Goal: Transaction & Acquisition: Purchase product/service

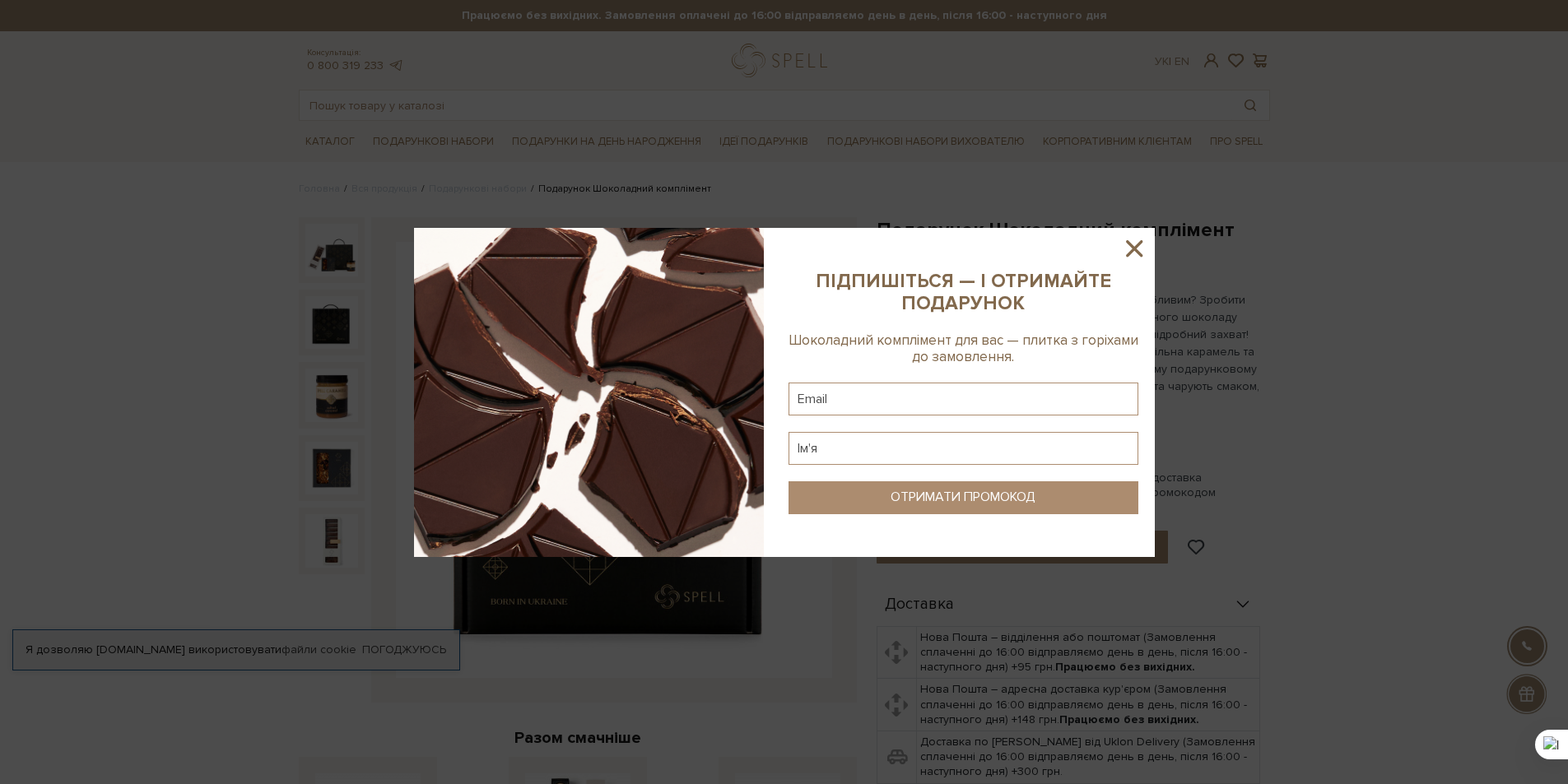
click at [1134, 246] on icon at bounding box center [1134, 248] width 28 height 28
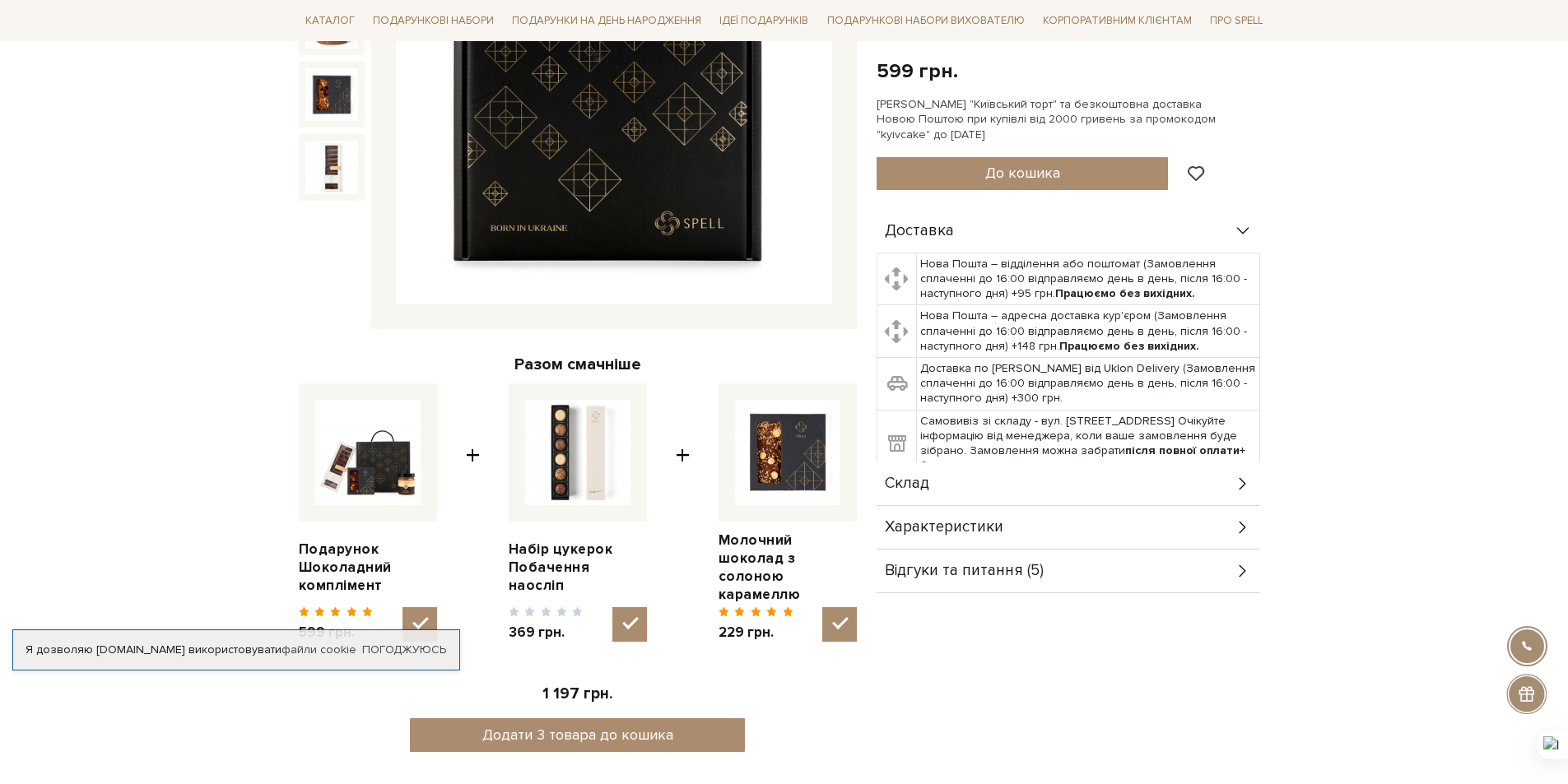
scroll to position [411, 0]
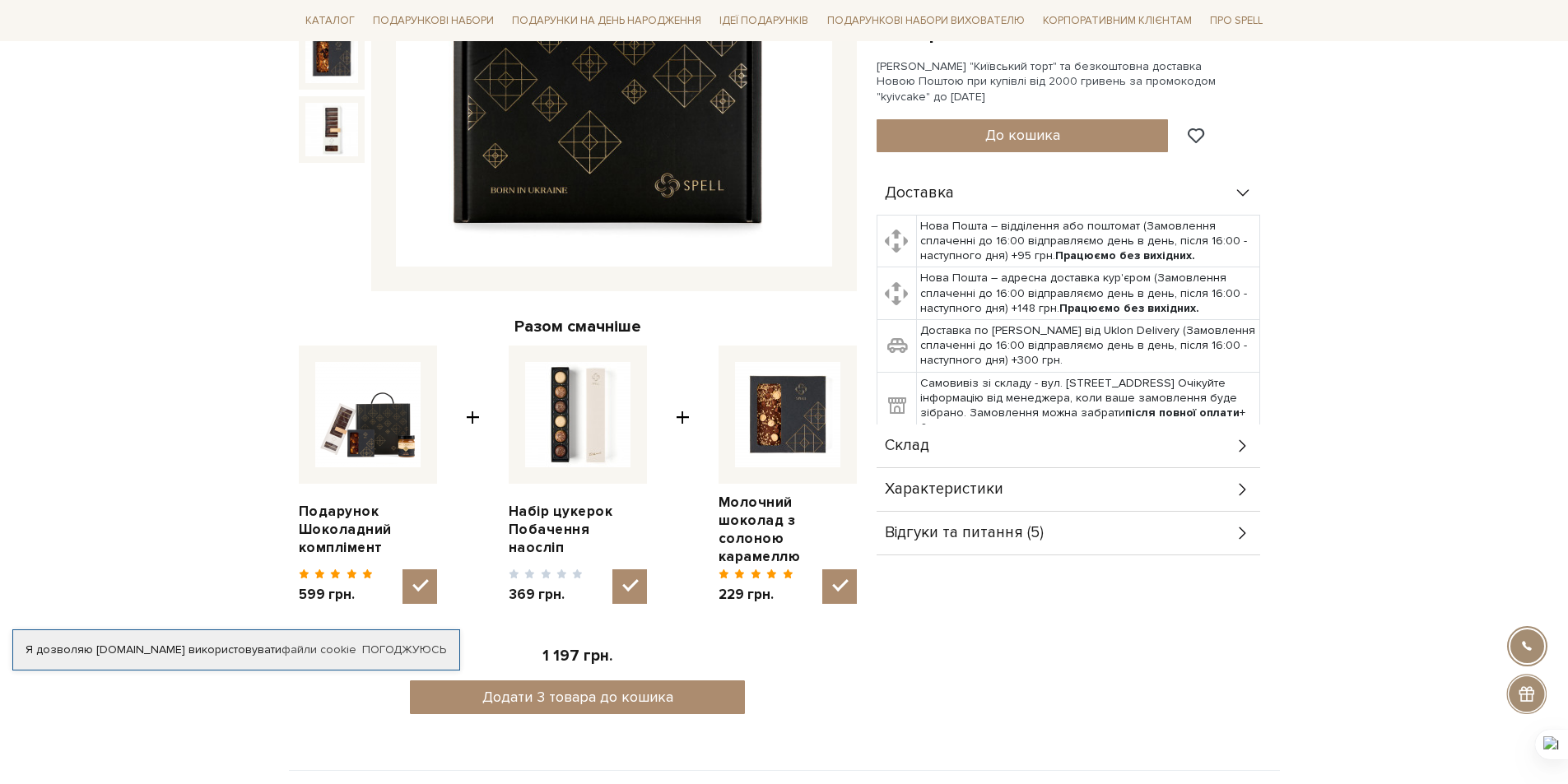
click at [1238, 535] on icon at bounding box center [1242, 532] width 18 height 18
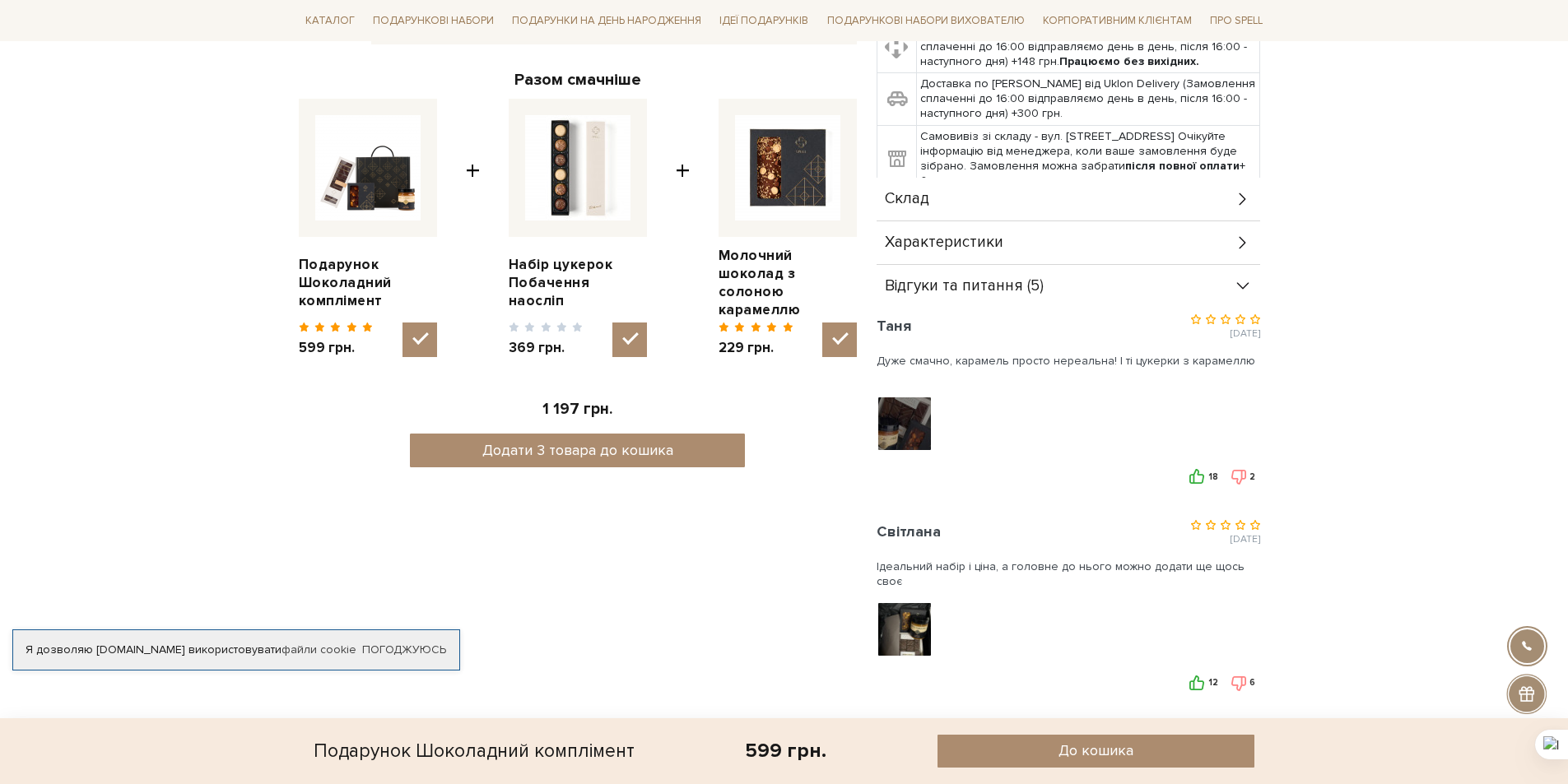
scroll to position [164, 0]
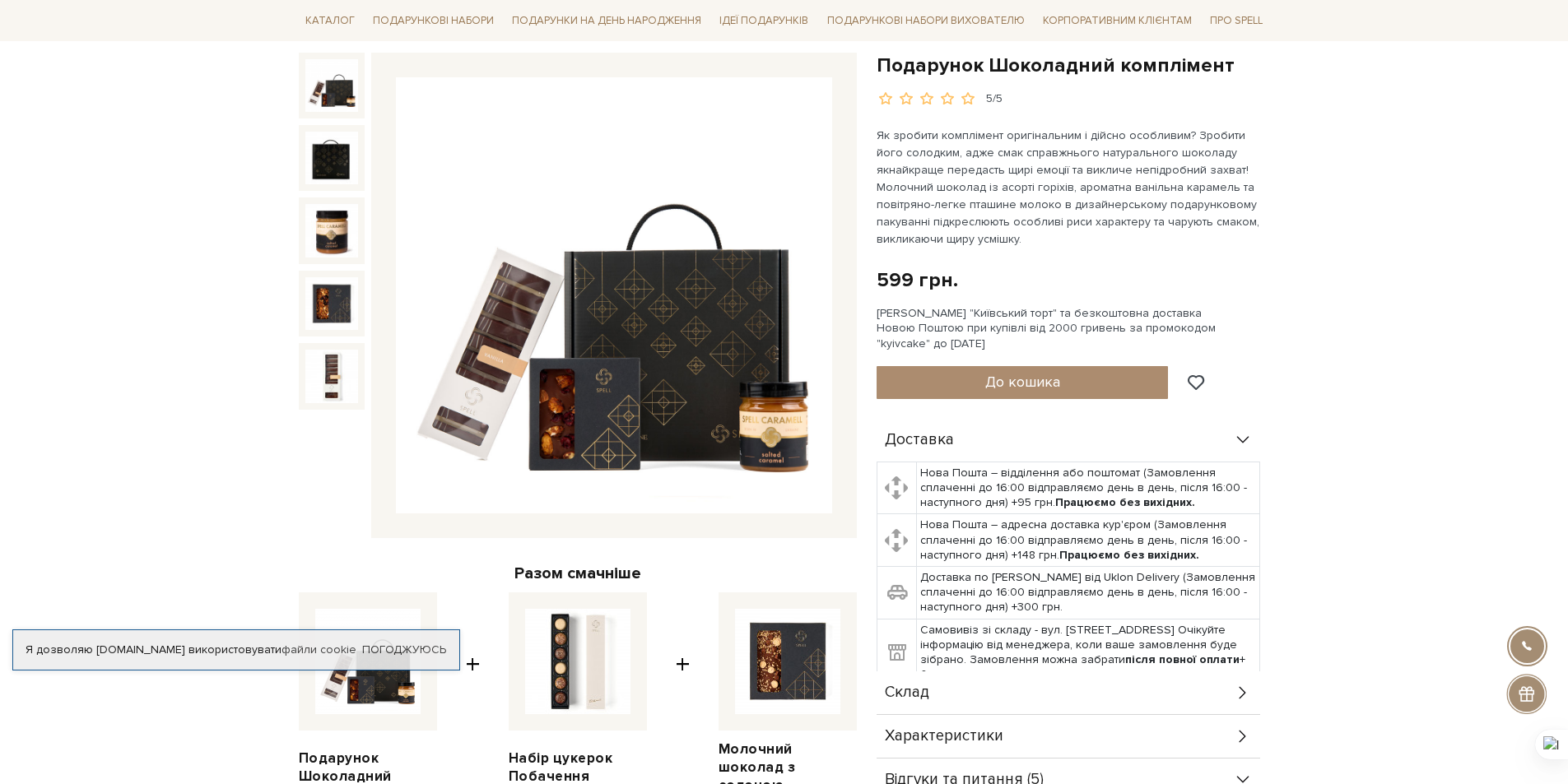
drag, startPoint x: 275, startPoint y: 108, endPoint x: 243, endPoint y: 83, distance: 40.6
drag, startPoint x: 265, startPoint y: 60, endPoint x: 256, endPoint y: 66, distance: 10.8
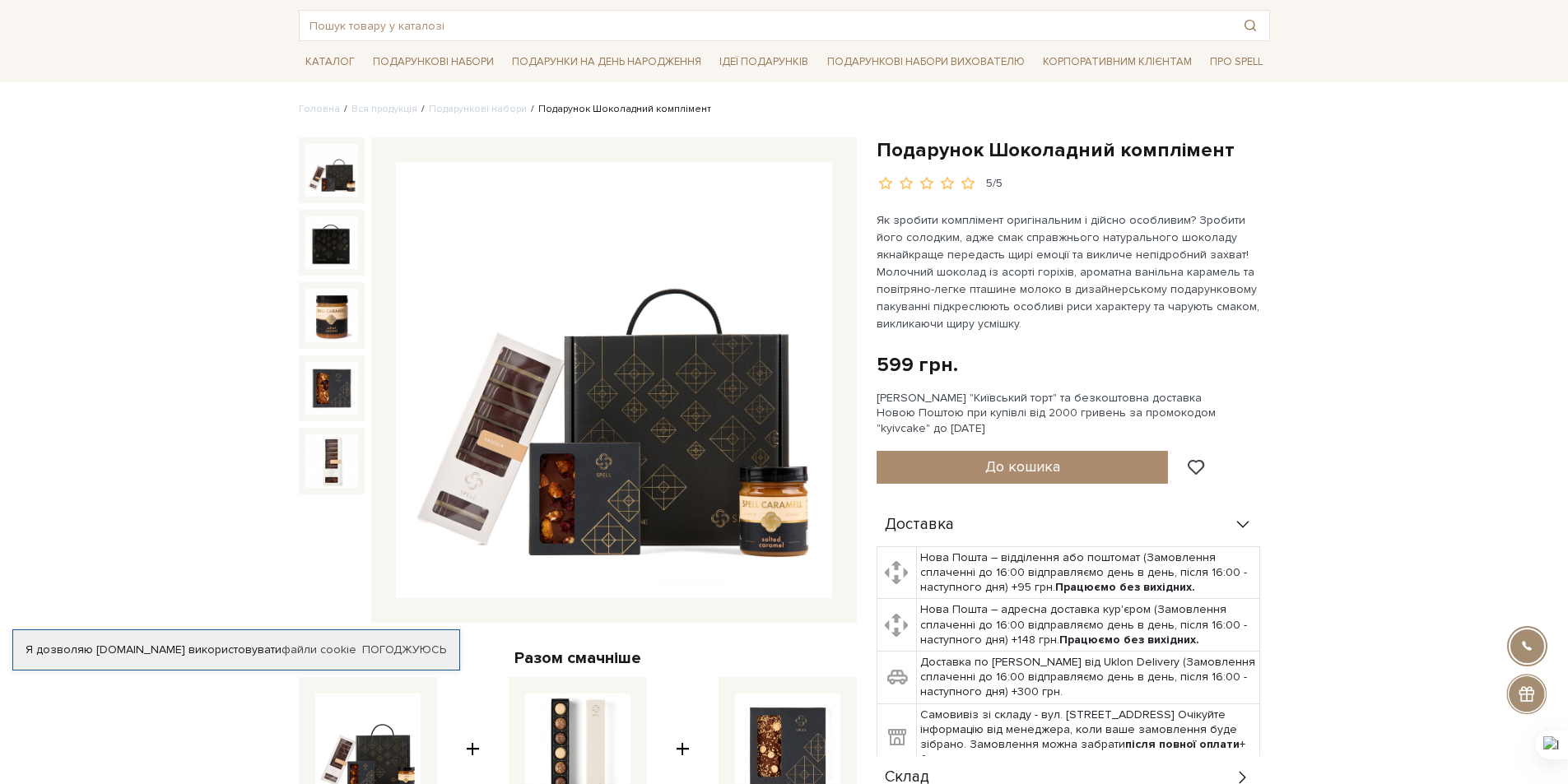
scroll to position [0, 0]
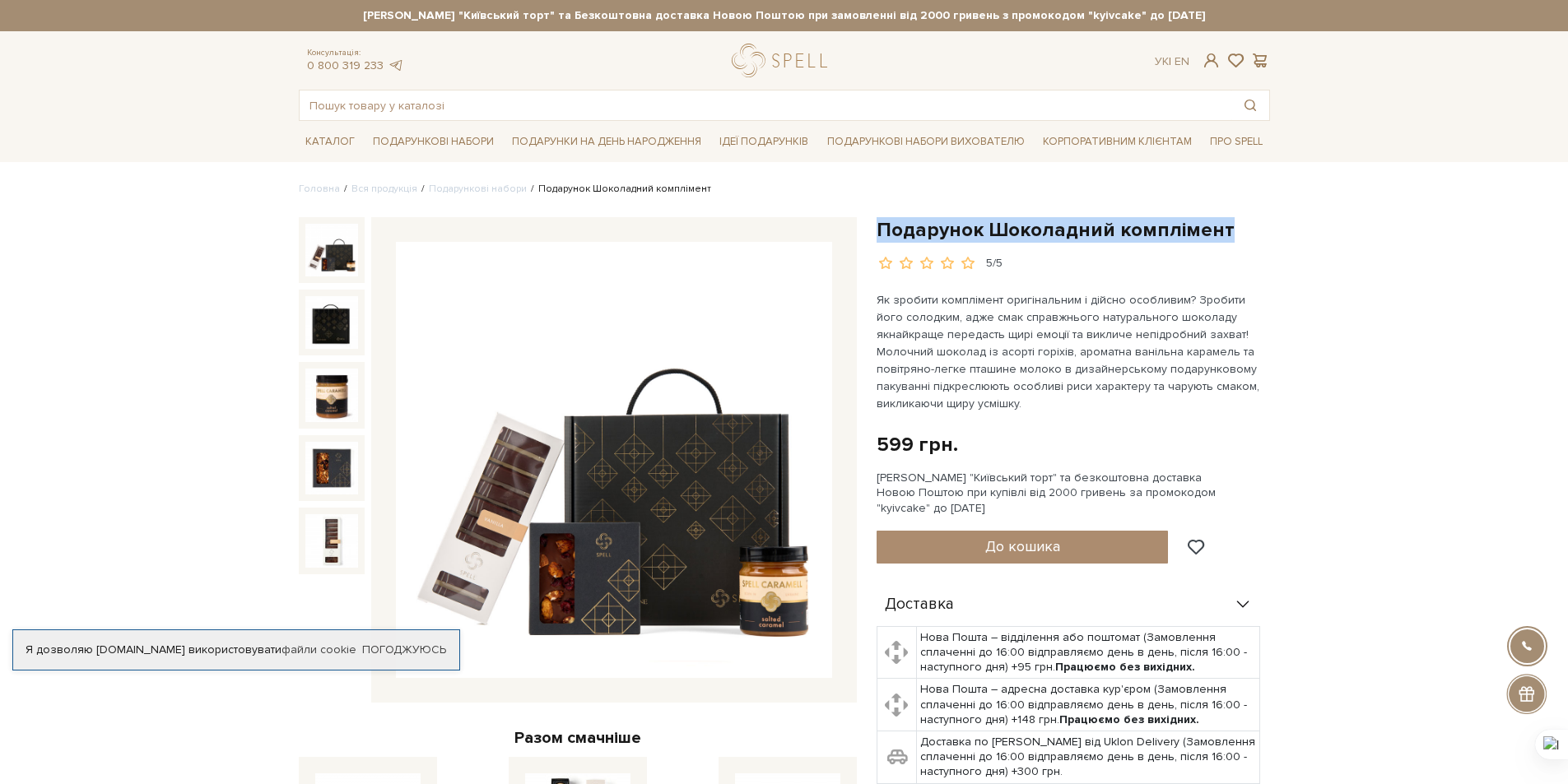
drag, startPoint x: 873, startPoint y: 227, endPoint x: 1230, endPoint y: 227, distance: 357.0
copy h1 "Подарунок Шоколадний комплімент"
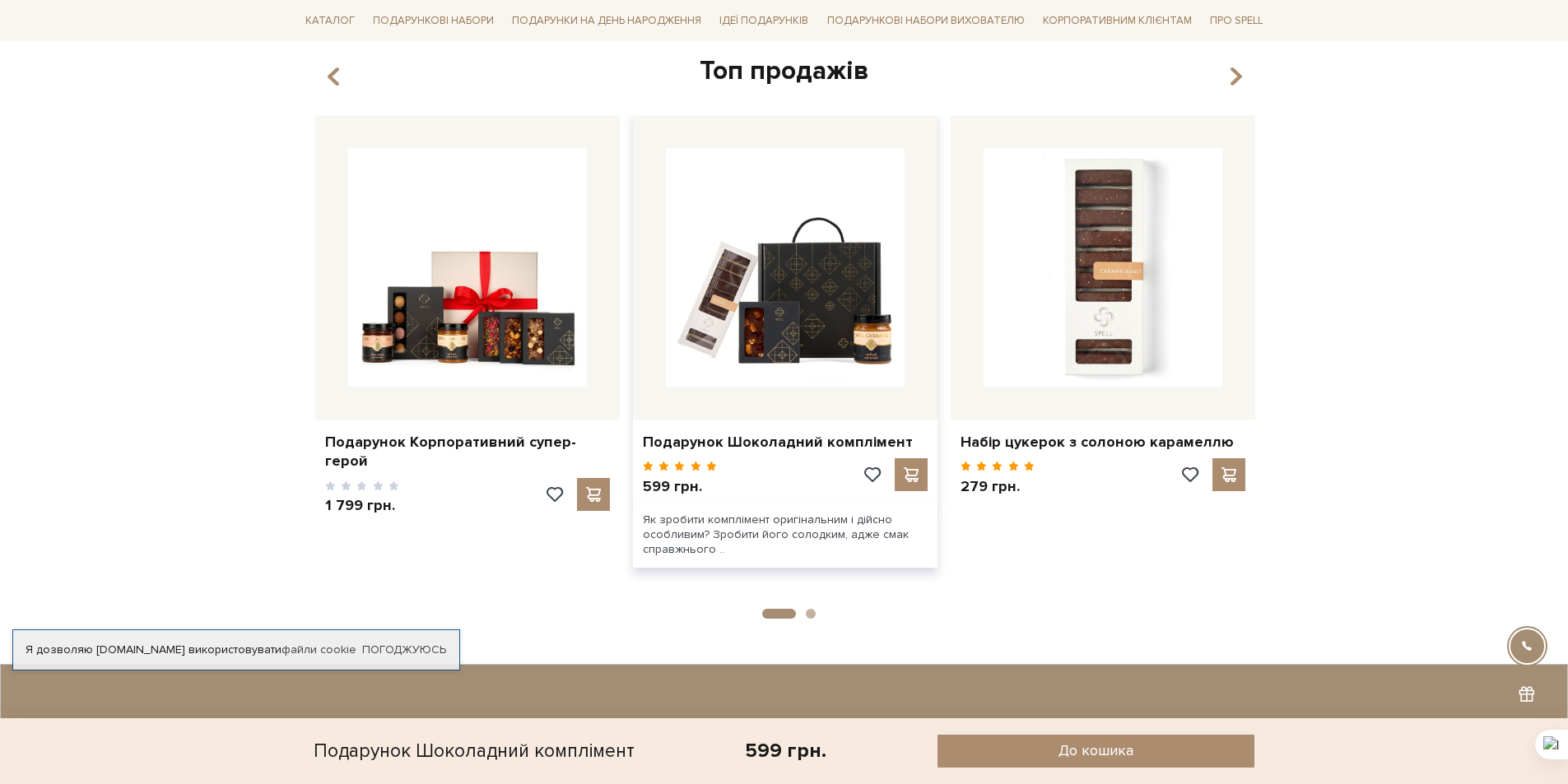
scroll to position [1151, 0]
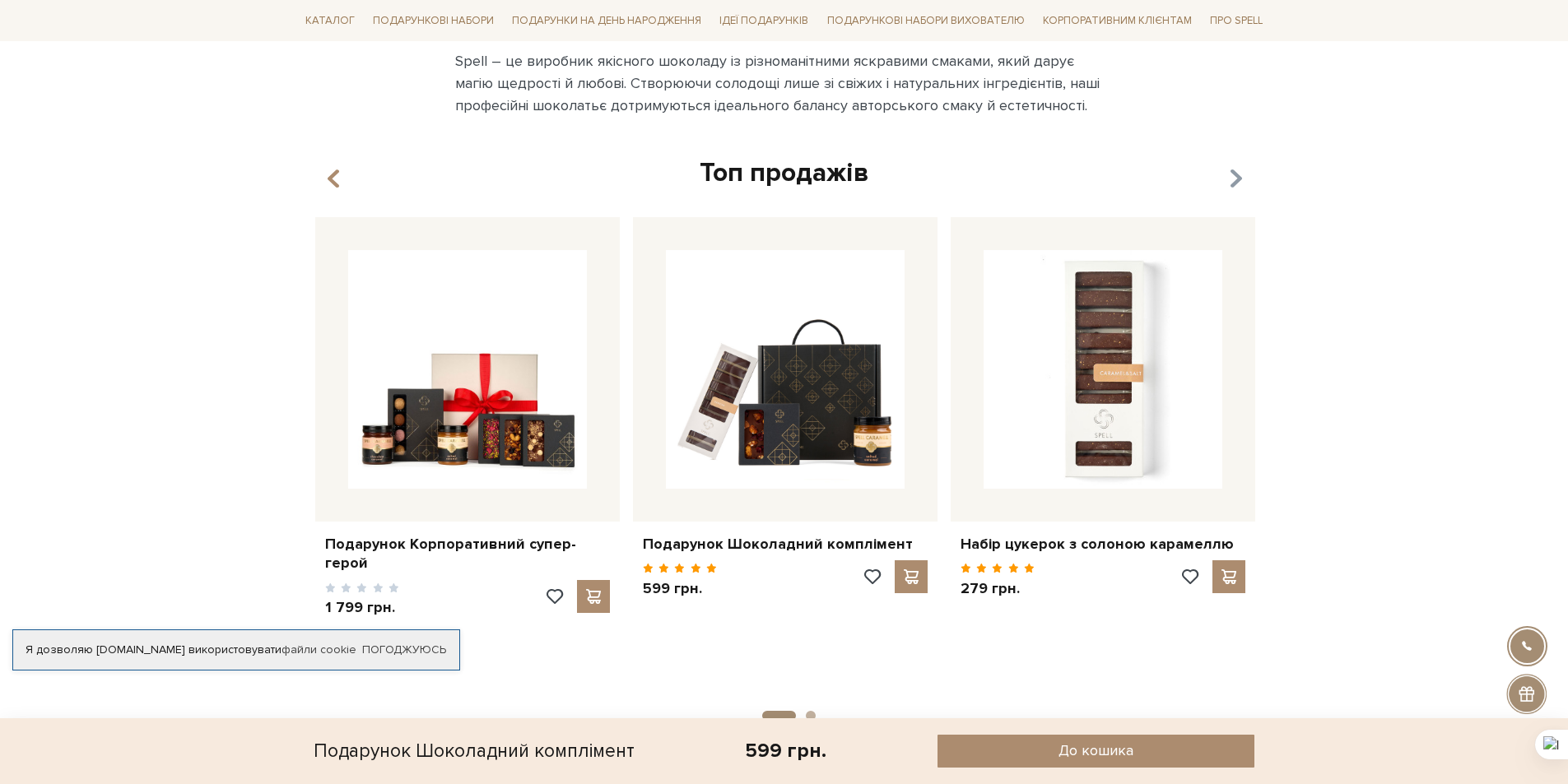
click at [1240, 164] on icon "button" at bounding box center [1234, 178] width 14 height 28
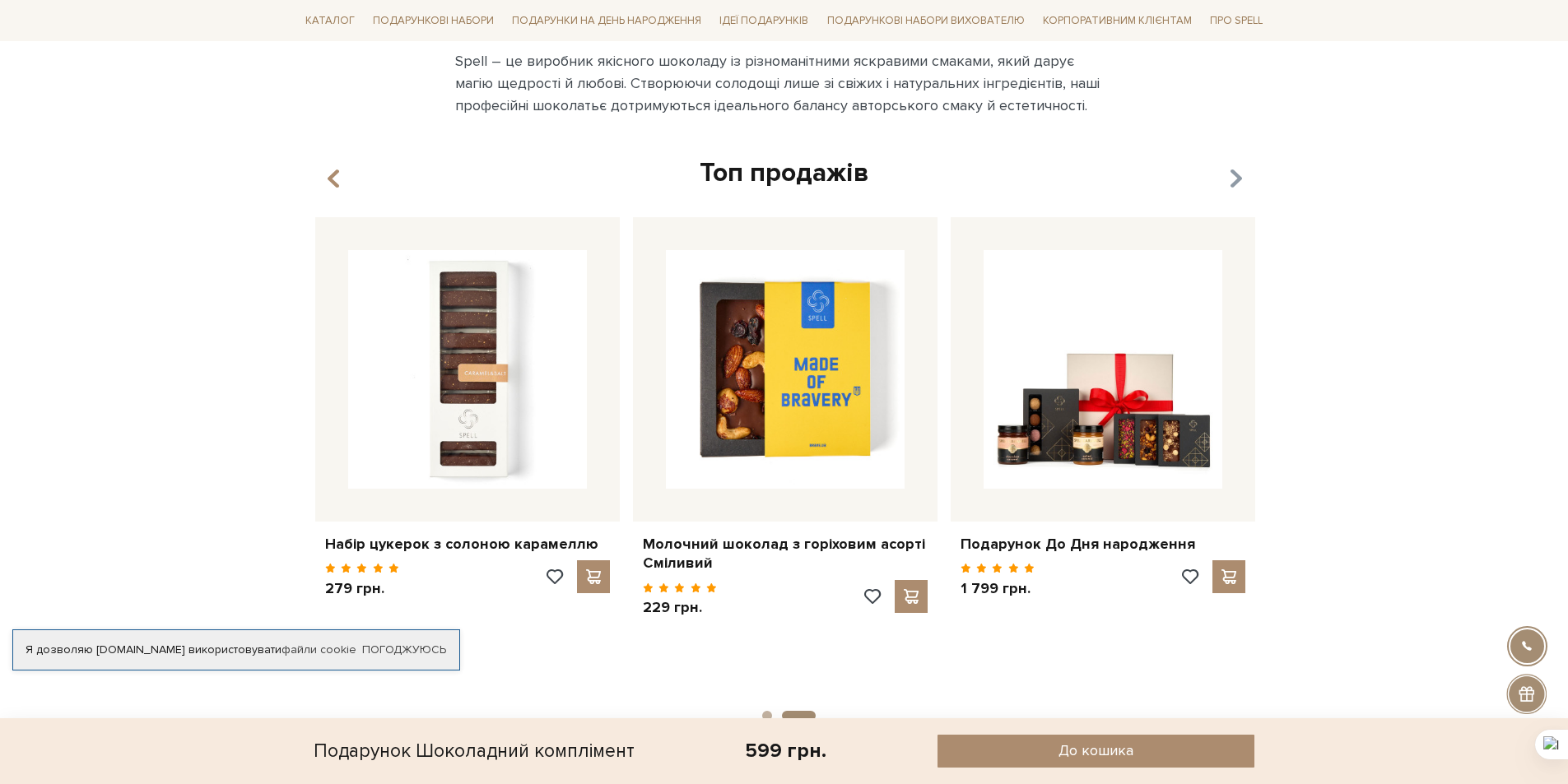
click at [1240, 164] on icon "button" at bounding box center [1234, 178] width 14 height 28
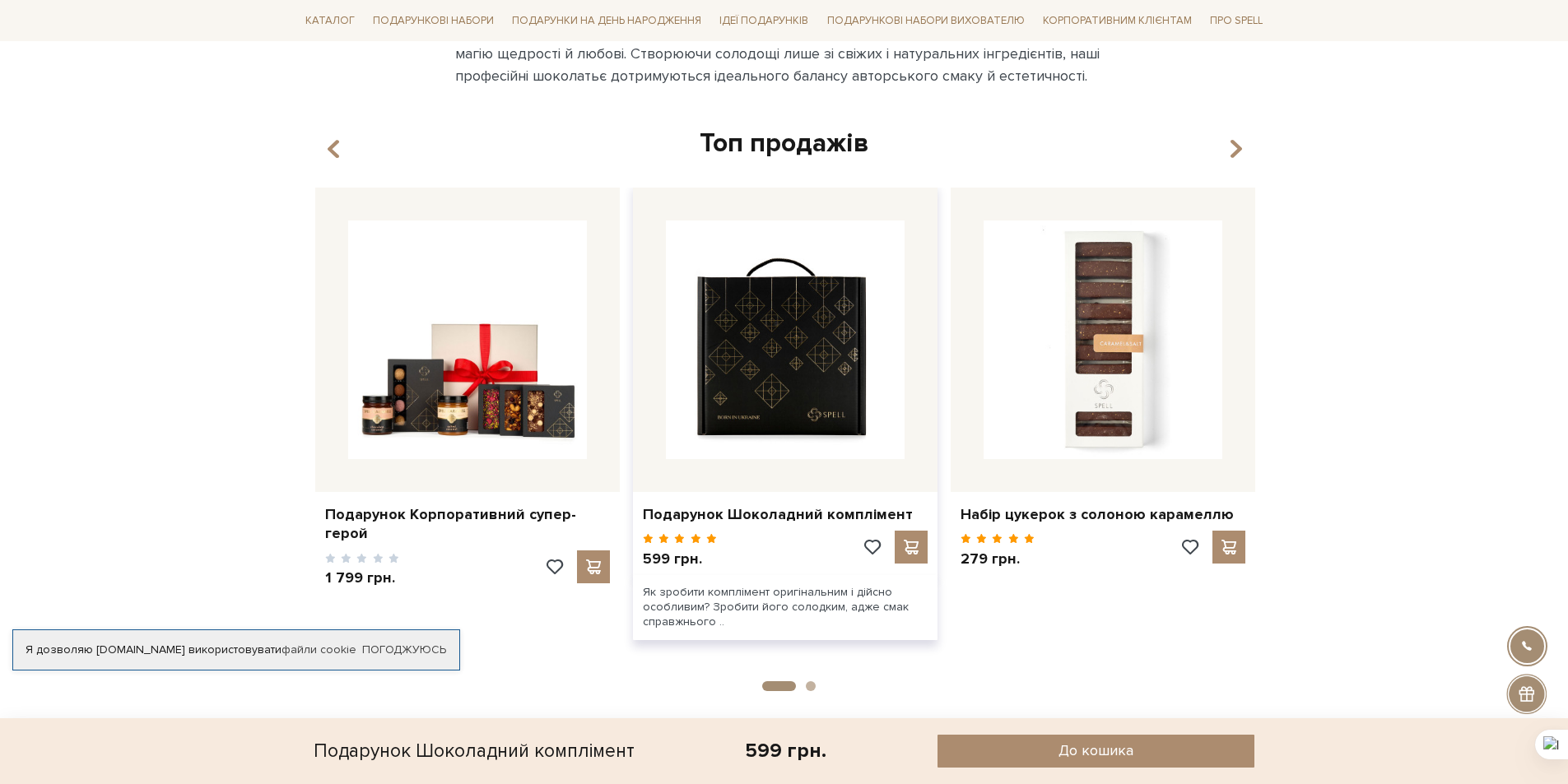
scroll to position [1233, 0]
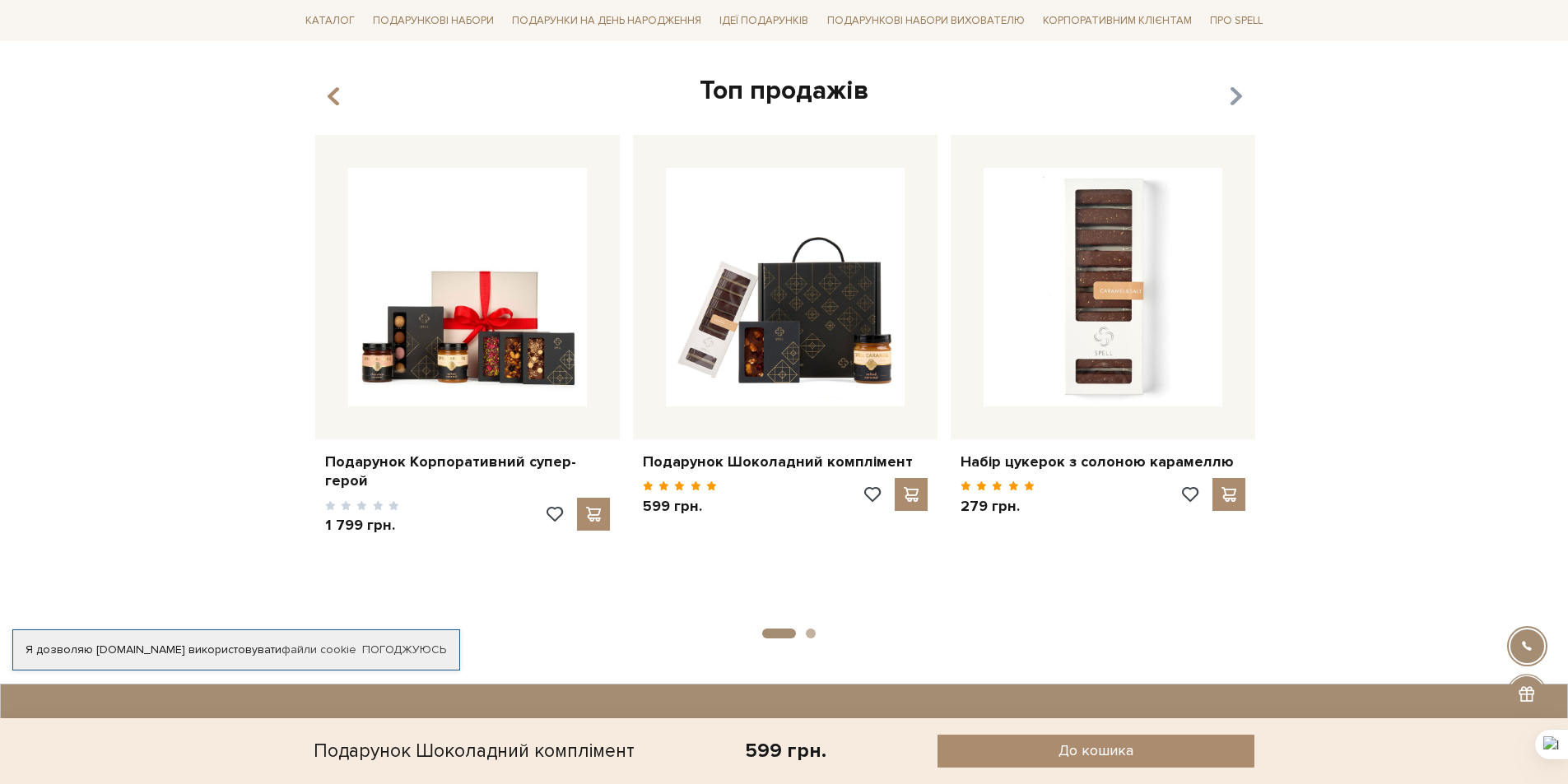
click at [1233, 90] on icon "button" at bounding box center [1234, 96] width 14 height 28
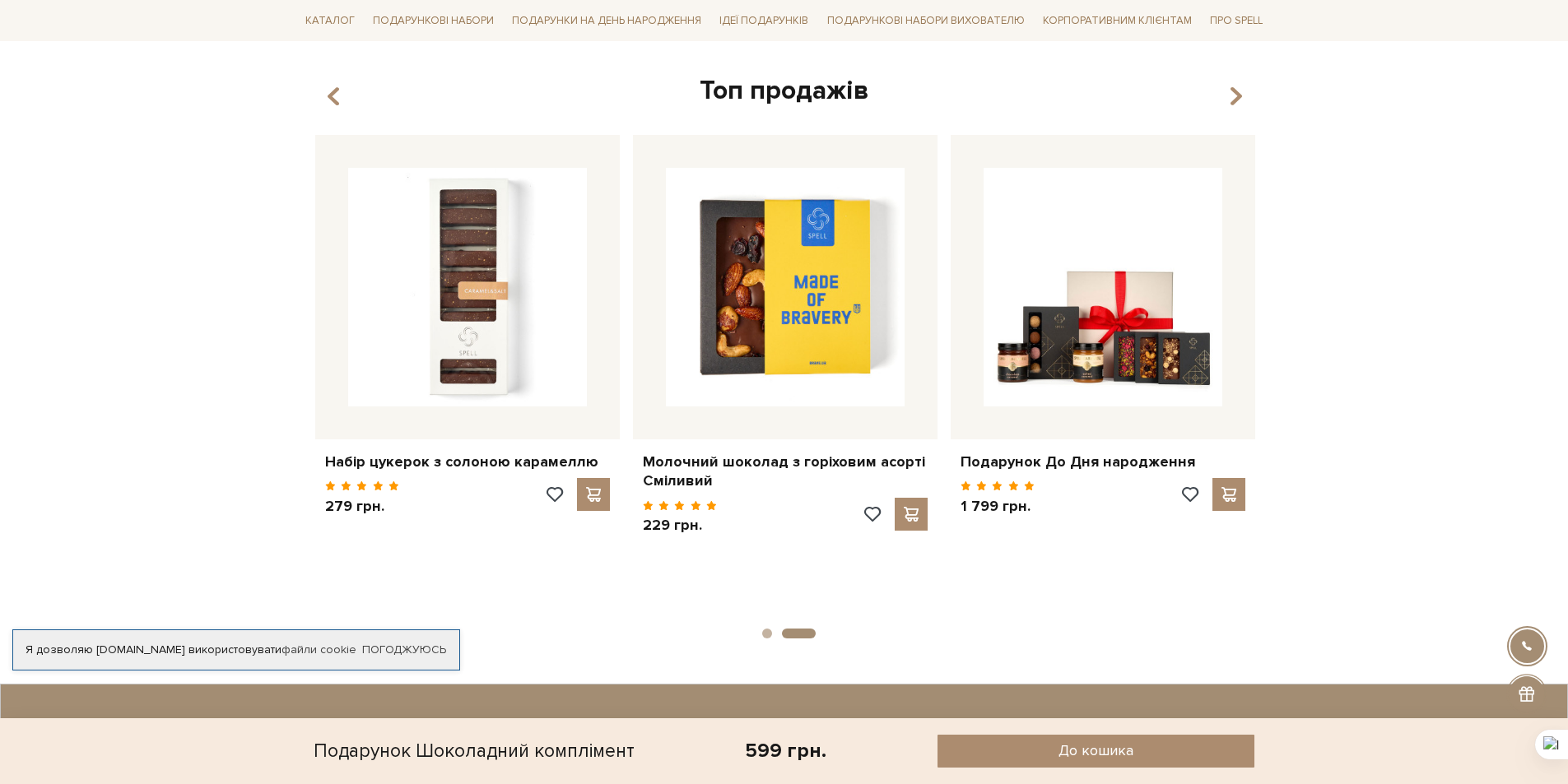
click at [1244, 82] on div "Топ продажів" at bounding box center [784, 90] width 951 height 34
click at [1242, 82] on div "Топ продажів" at bounding box center [784, 90] width 951 height 34
click at [1236, 82] on icon "button" at bounding box center [1234, 96] width 14 height 28
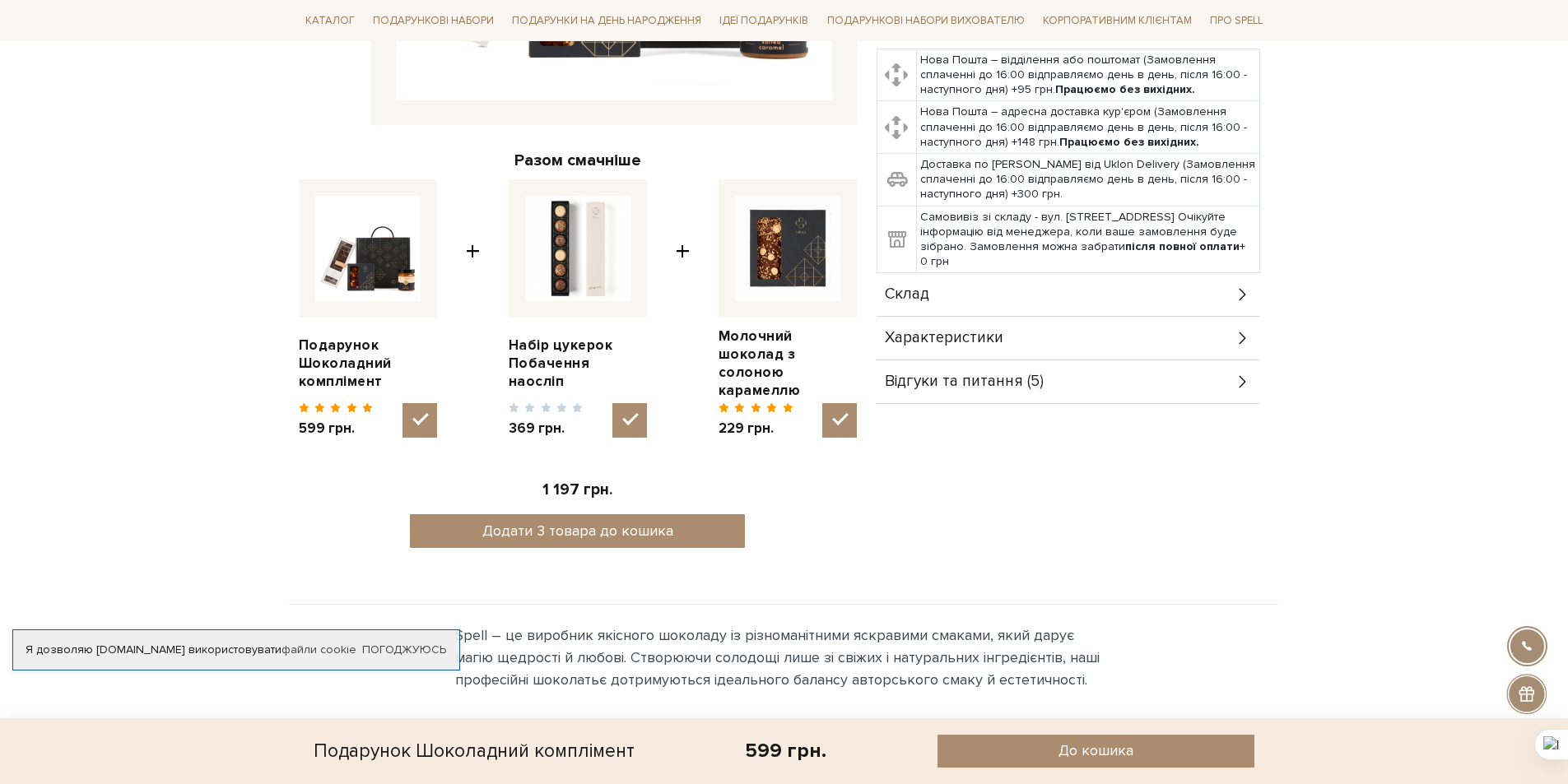
scroll to position [411, 0]
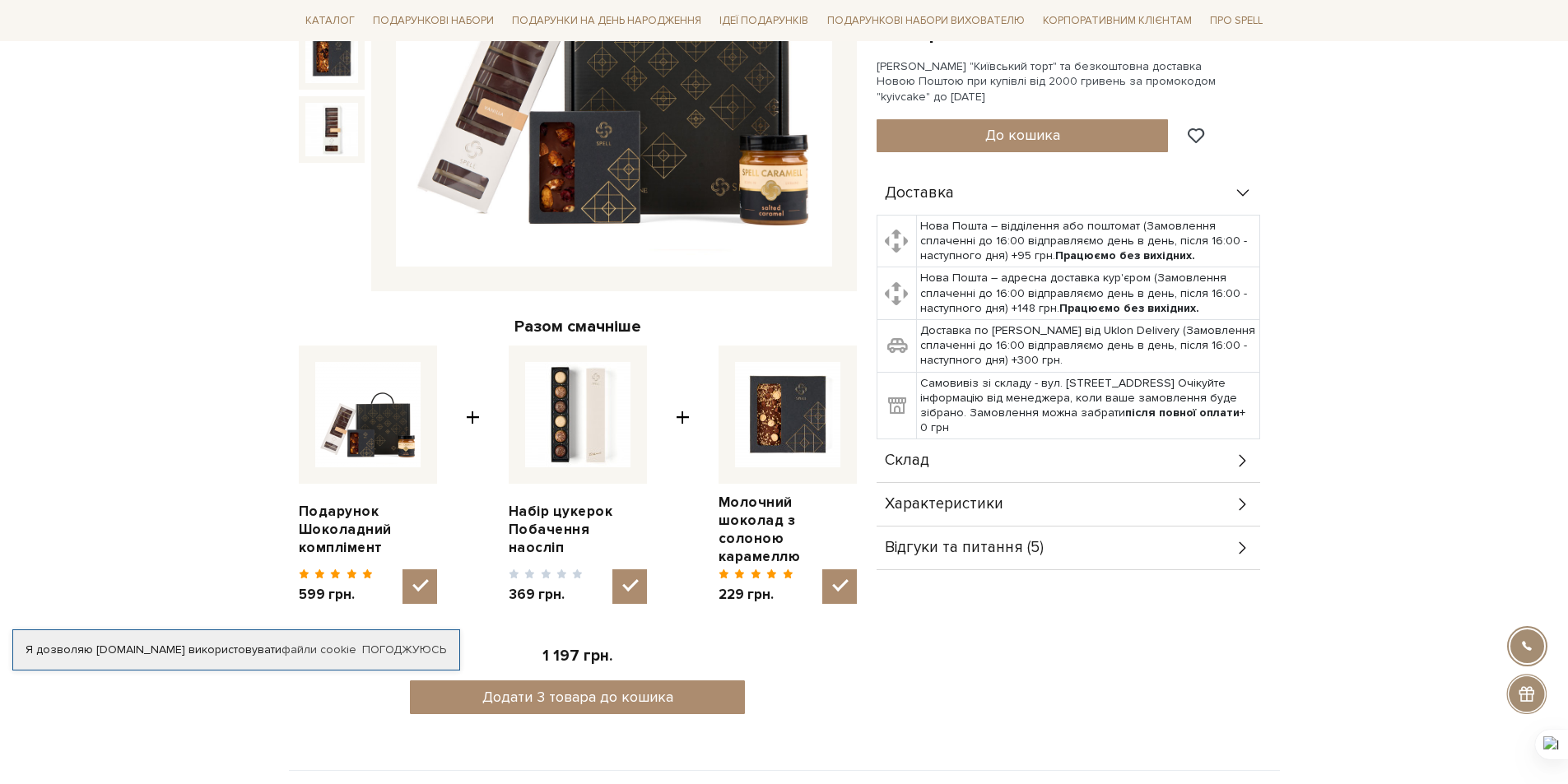
click at [1197, 451] on div "Склад" at bounding box center [1068, 461] width 383 height 43
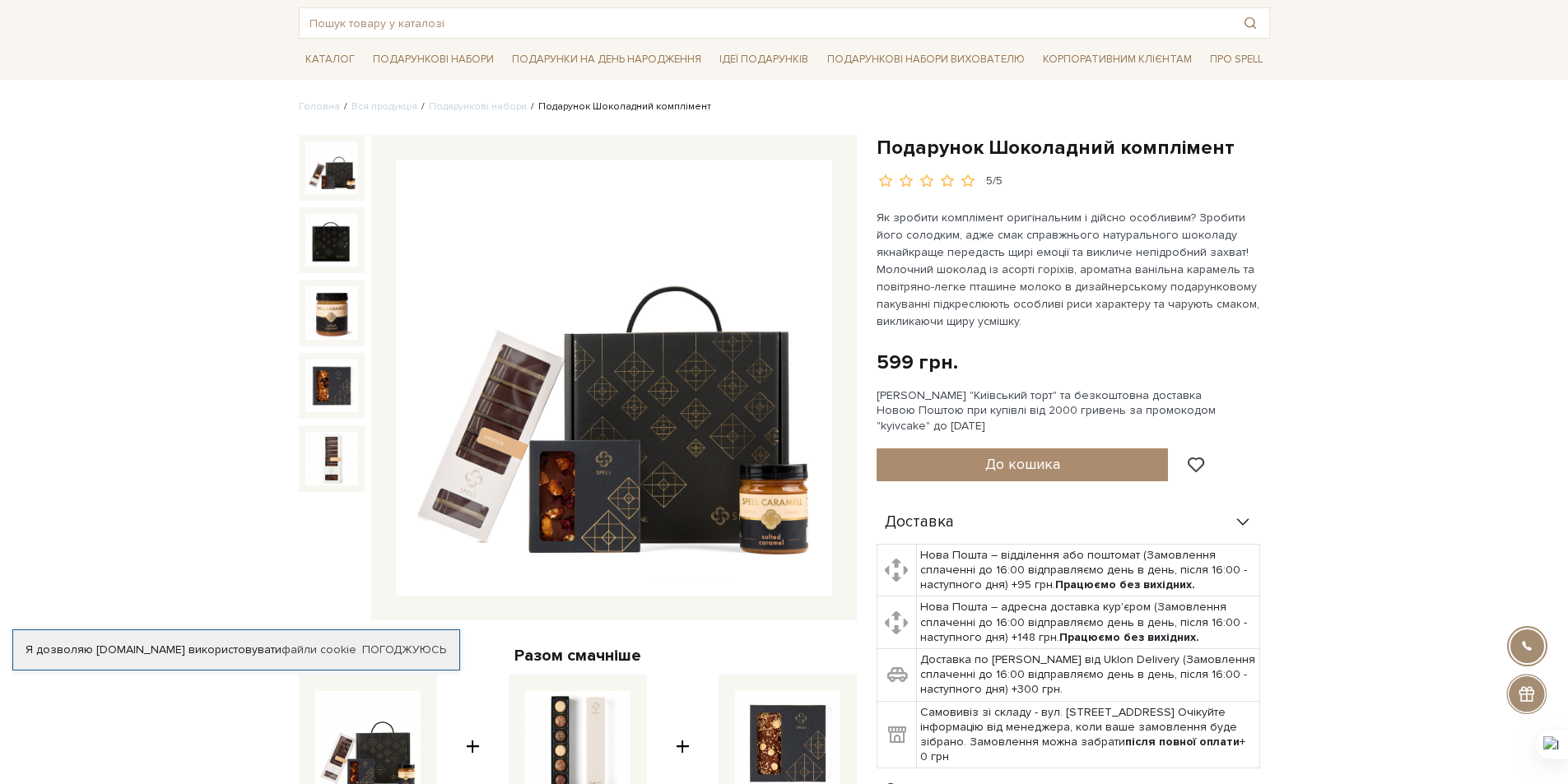
scroll to position [329, 0]
